Goal: Information Seeking & Learning: Learn about a topic

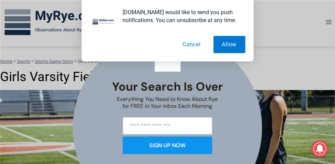
scroll to position [91, 0]
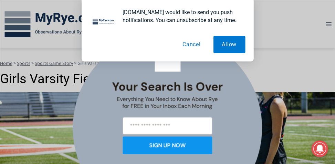
click at [194, 43] on button "Cancel" at bounding box center [191, 44] width 35 height 17
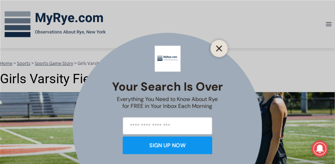
click at [223, 45] on button "Close" at bounding box center [220, 48] width 10 height 10
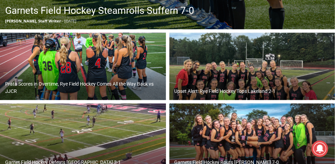
scroll to position [284, 0]
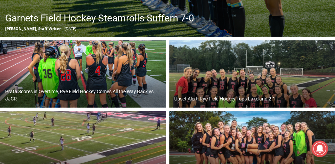
click at [104, 89] on h2 "Prata Scores in Overtime, Rye Field Hockey Comes All the Way Back vs JJCR" at bounding box center [84, 95] width 159 height 14
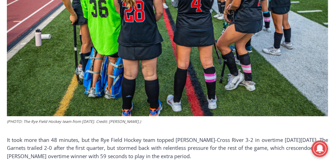
scroll to position [248, 0]
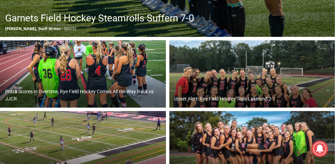
click at [253, 136] on img at bounding box center [253, 145] width 166 height 68
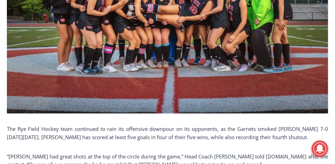
scroll to position [345, 0]
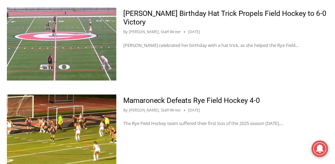
scroll to position [595, 0]
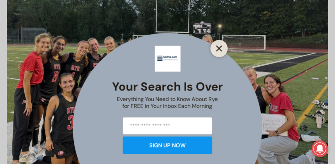
click at [217, 48] on icon "Close" at bounding box center [219, 48] width 6 height 6
